Goal: Navigation & Orientation: Understand site structure

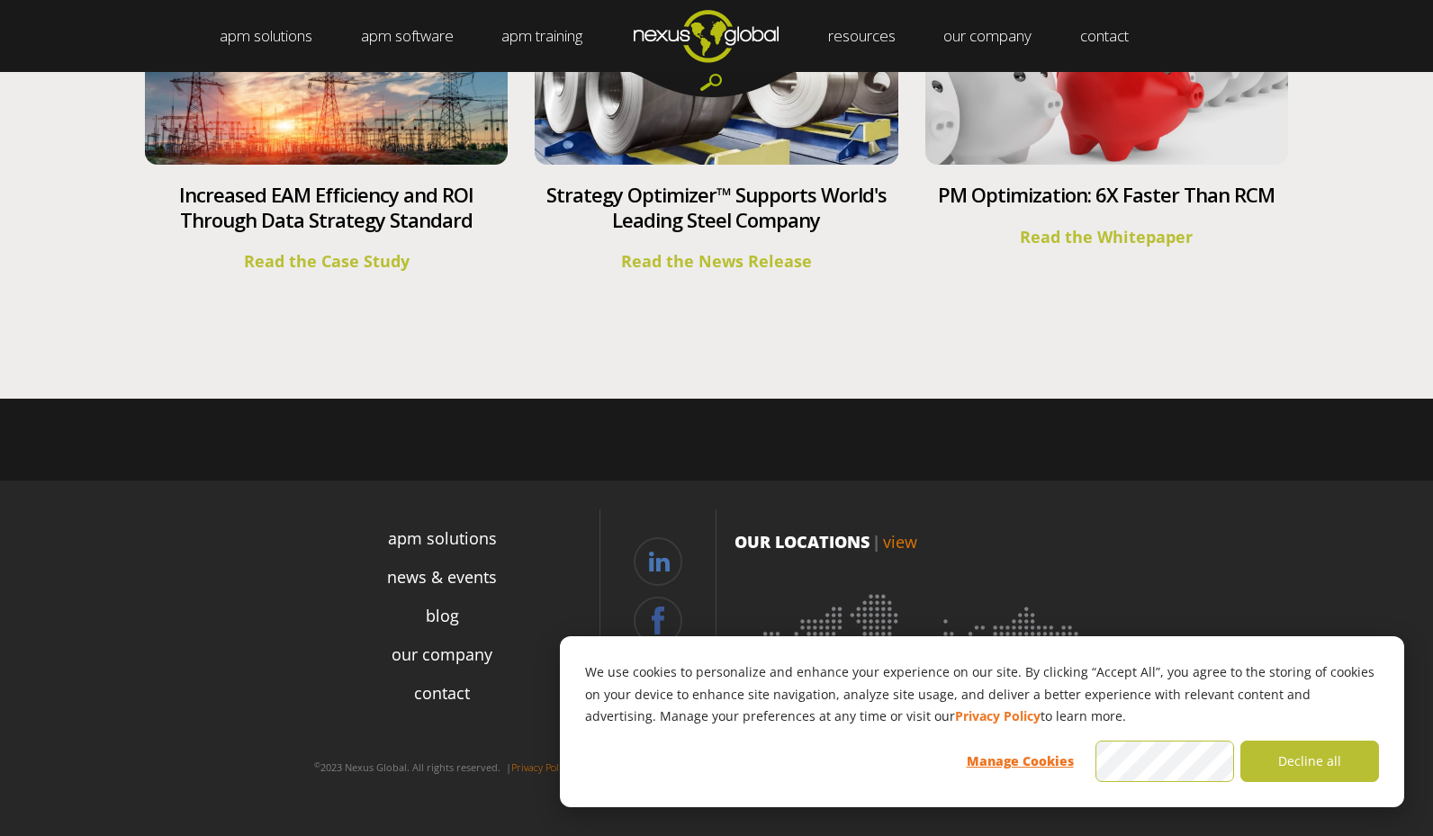
scroll to position [6654, 0]
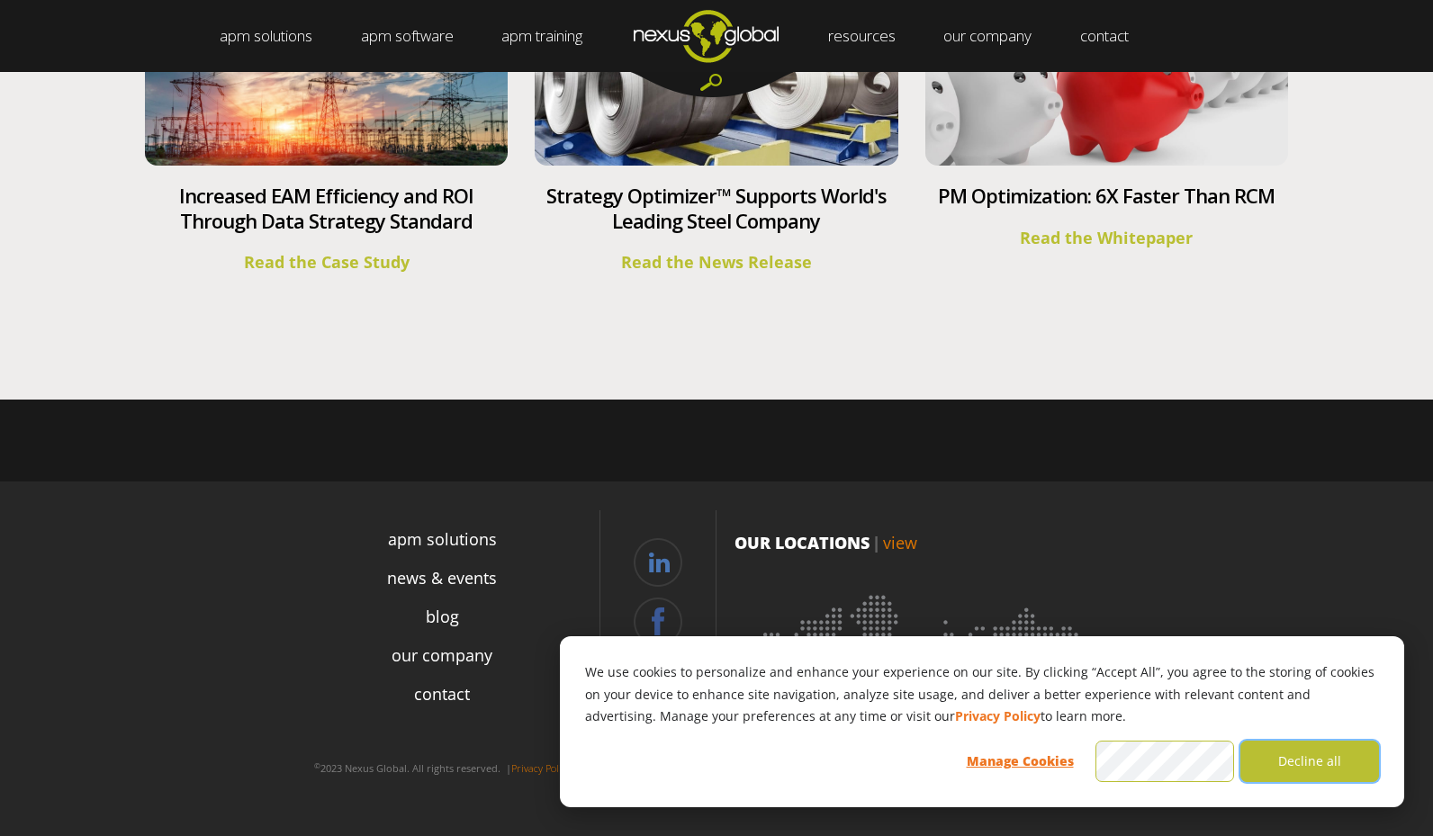
click at [1303, 765] on button "Decline all" at bounding box center [1309, 761] width 139 height 41
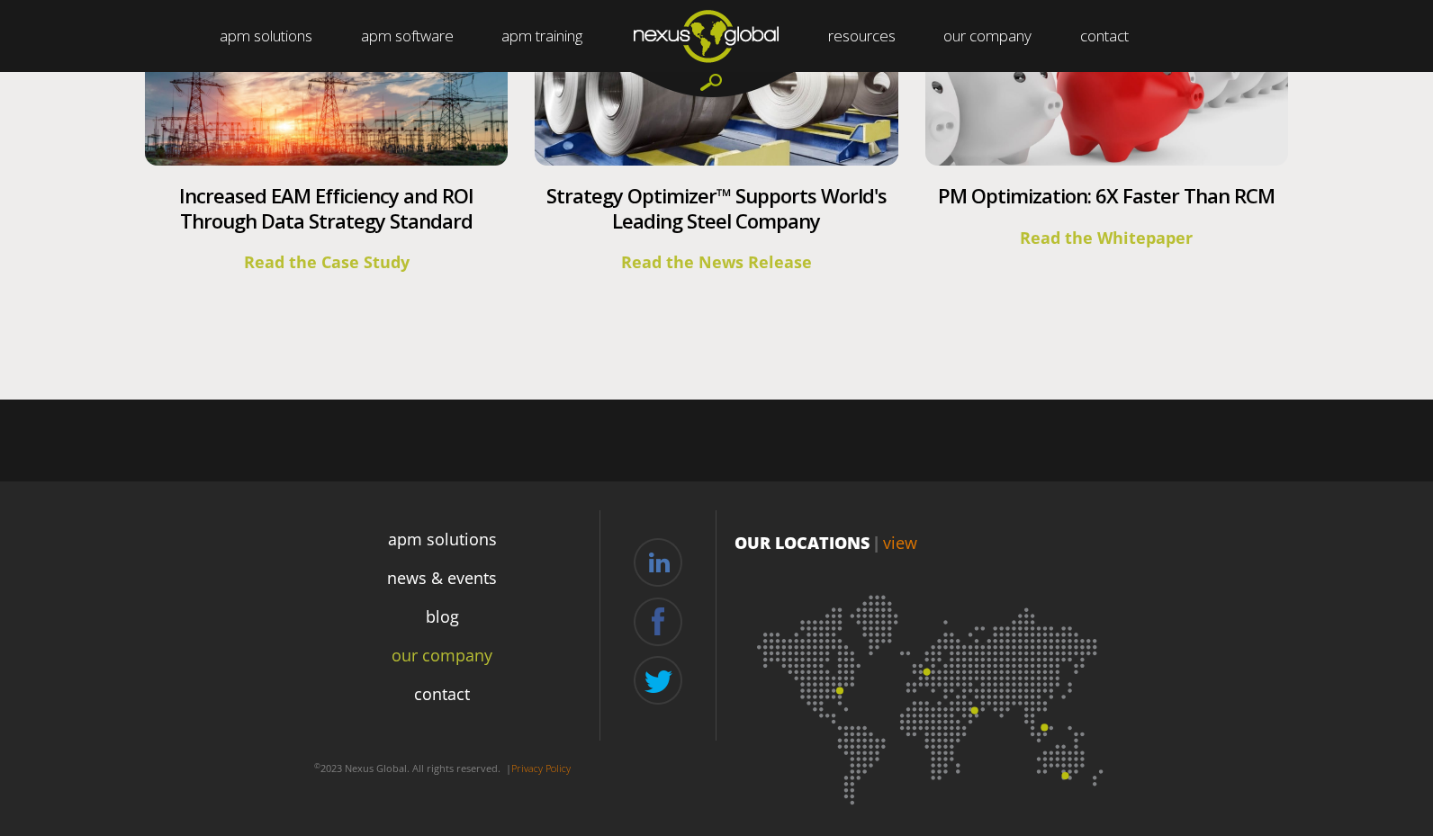
click at [452, 649] on link "our company" at bounding box center [442, 656] width 101 height 24
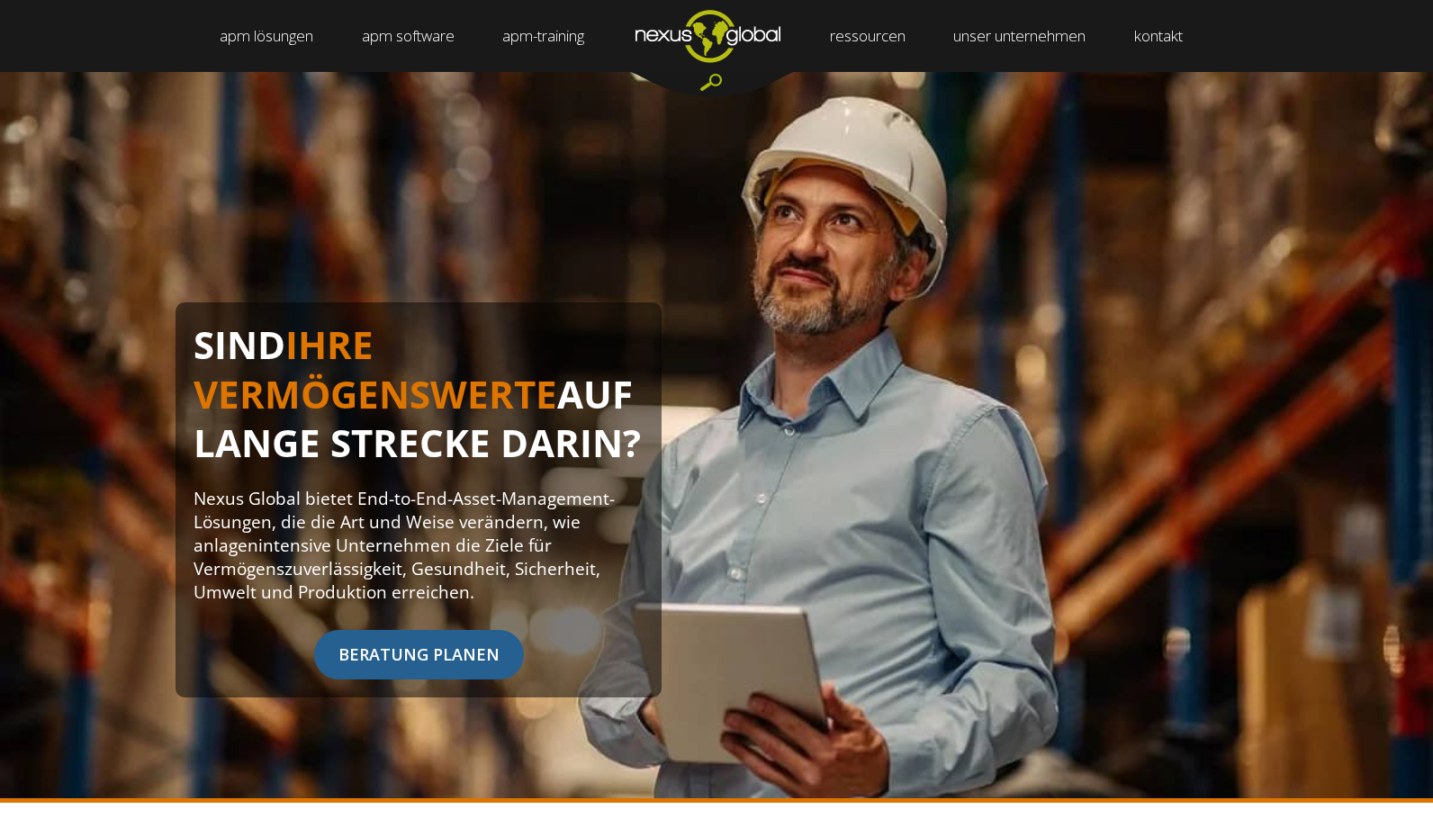
scroll to position [0, 0]
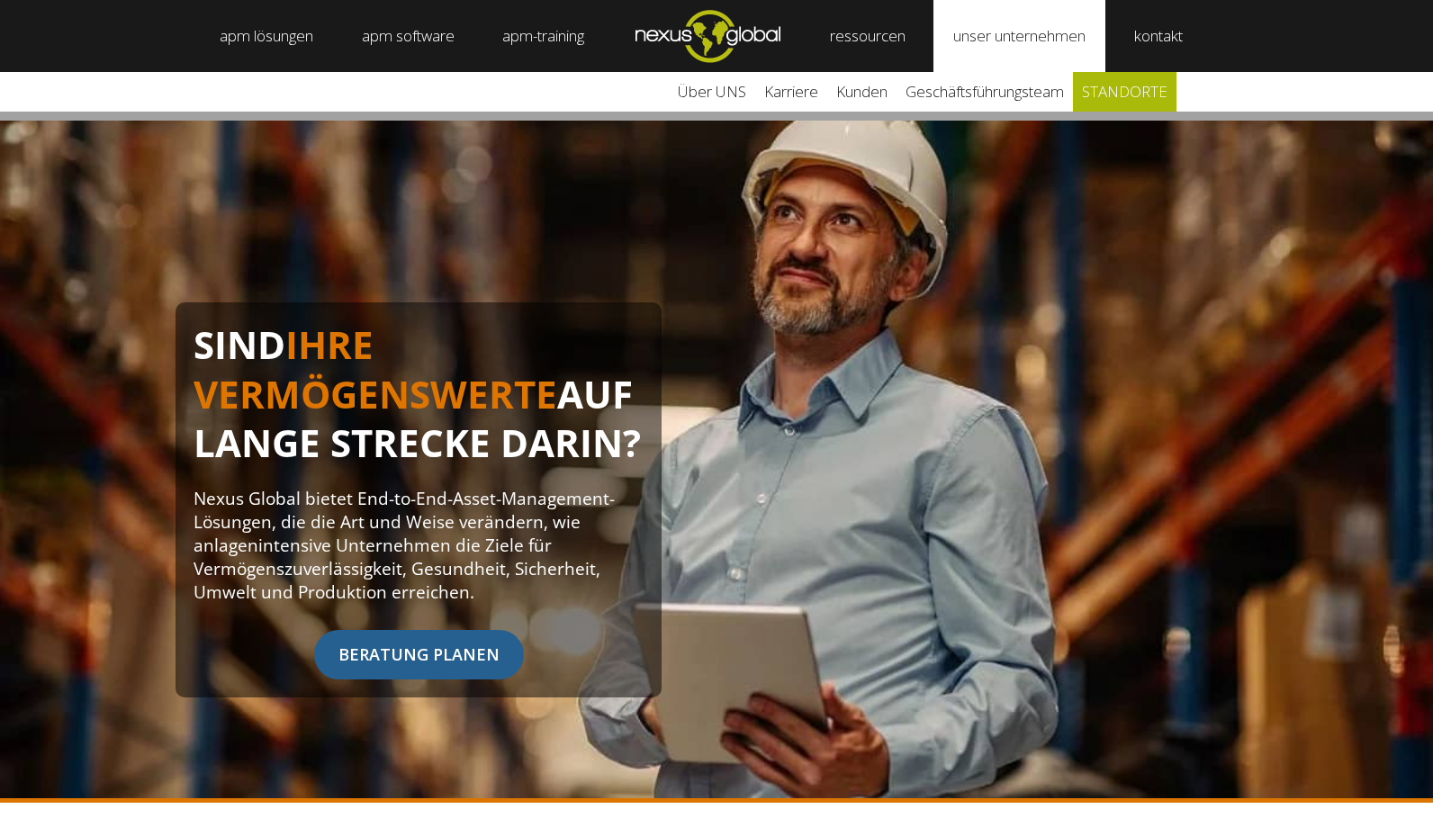
click at [1142, 92] on link "STANDORTE" at bounding box center [1125, 92] width 104 height 40
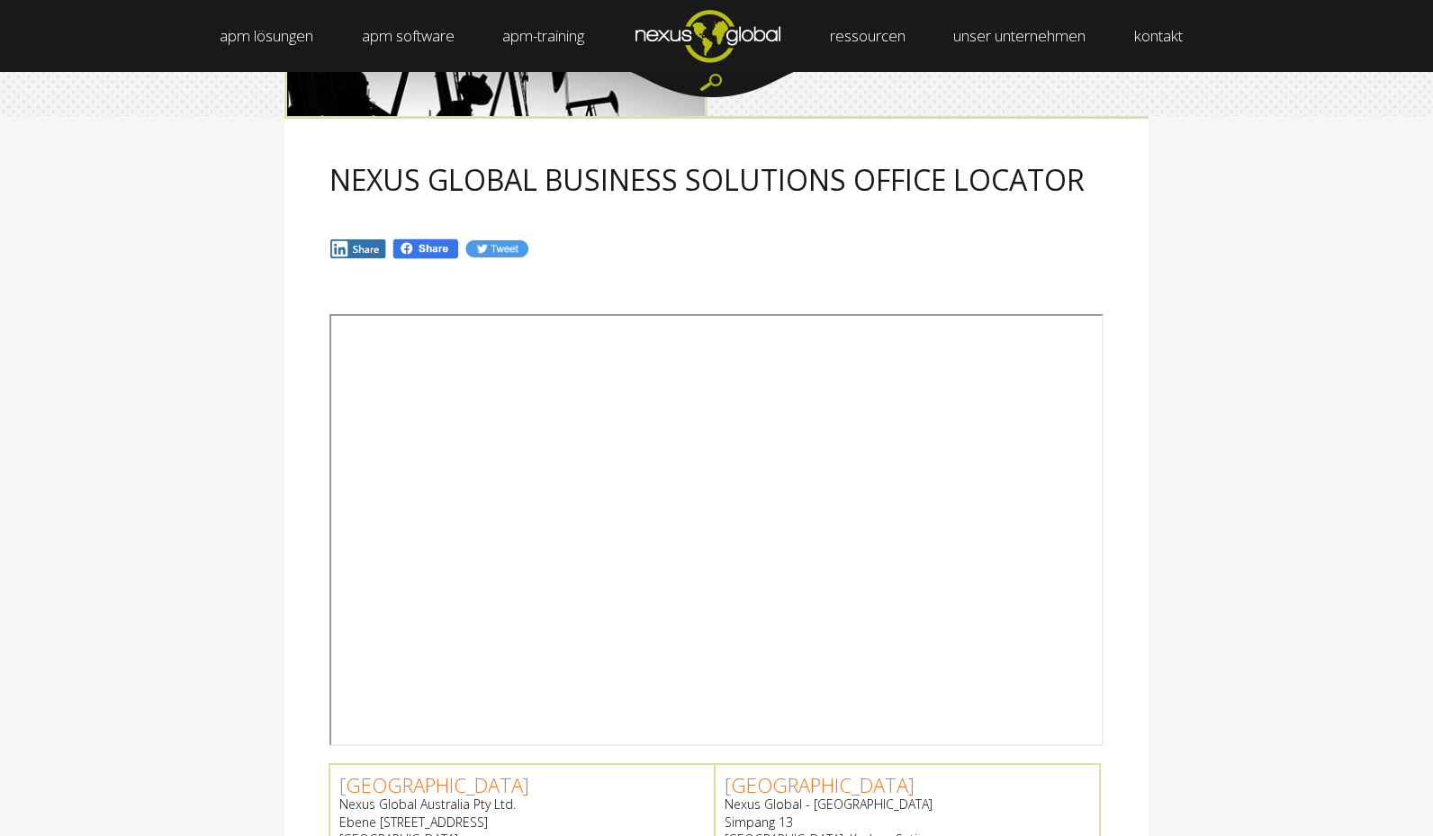
scroll to position [143, 0]
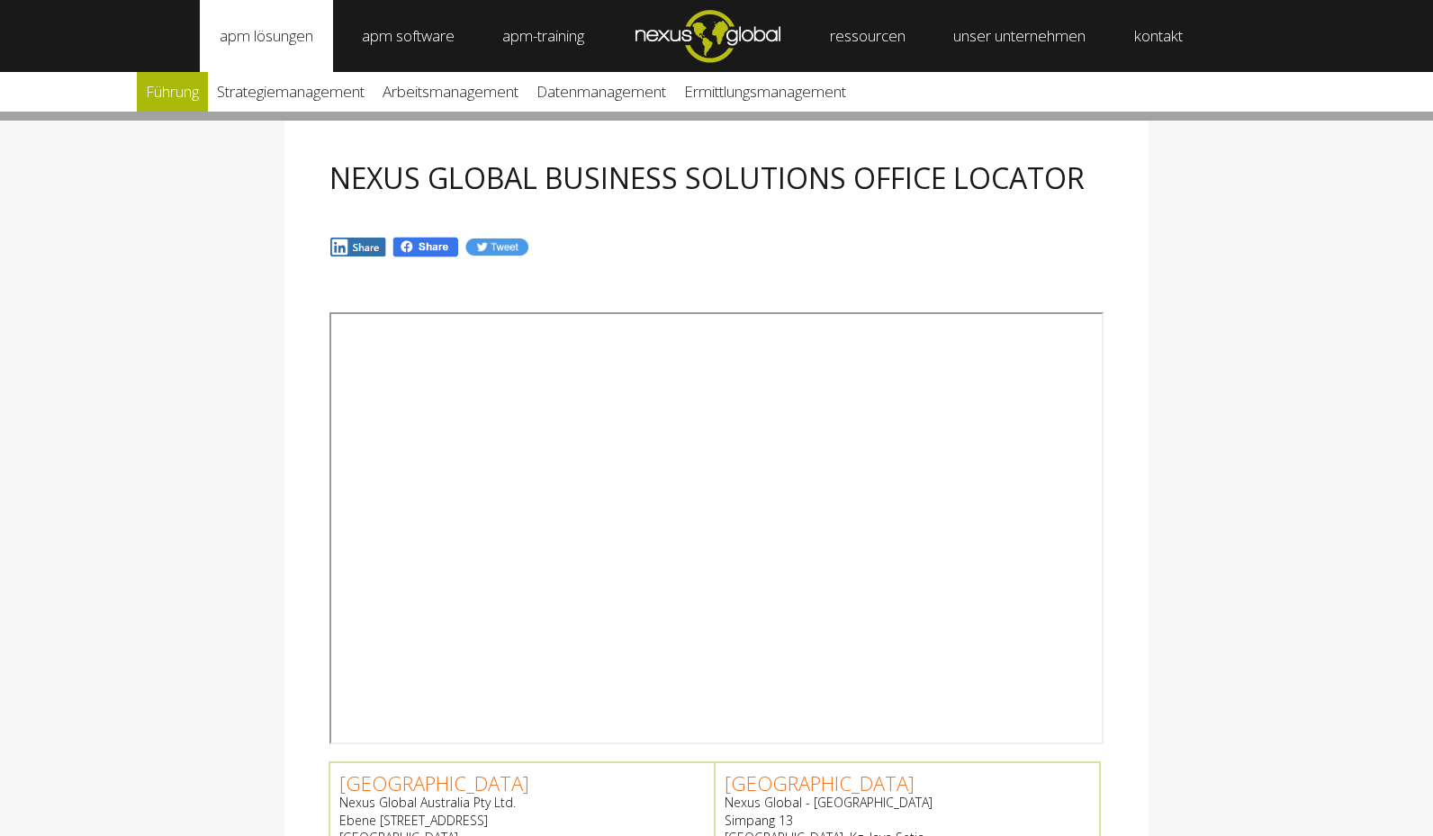
click at [169, 94] on link "Führung" at bounding box center [172, 92] width 71 height 40
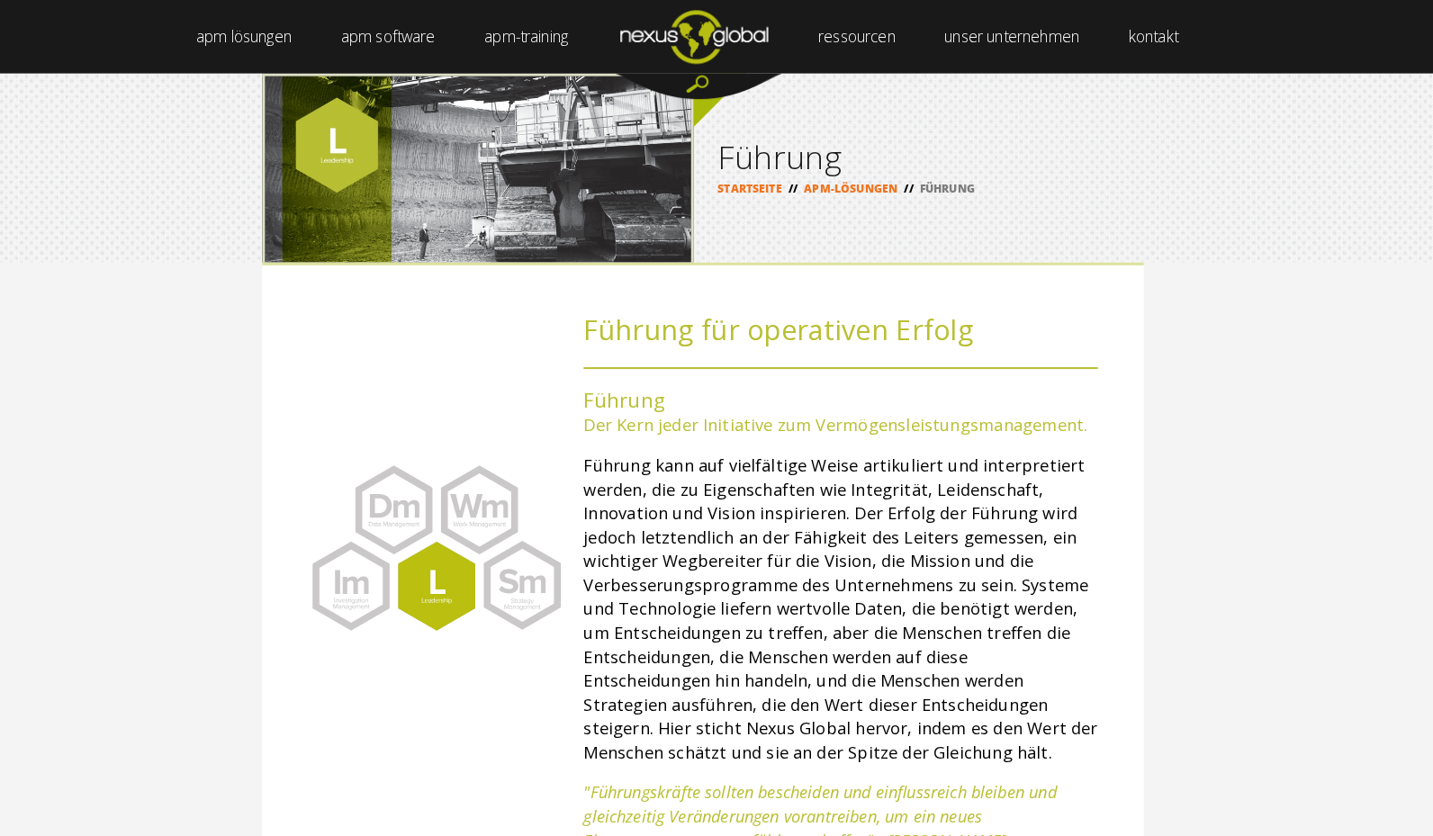
click at [688, 32] on img "Navigationsmenü" at bounding box center [707, 35] width 193 height 71
